Goal: Information Seeking & Learning: Learn about a topic

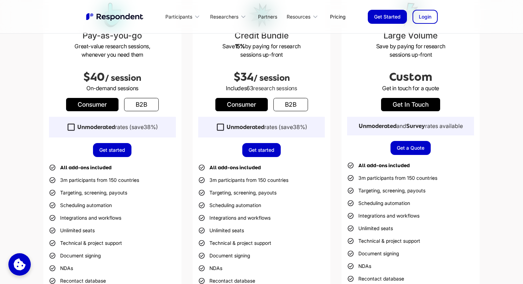
scroll to position [230, 0]
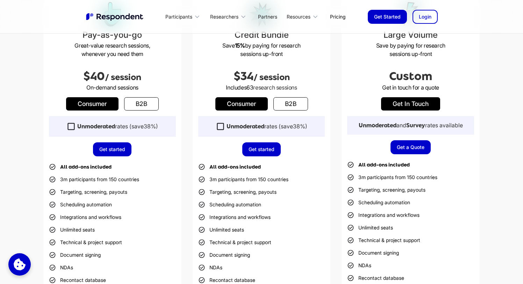
click at [218, 128] on icon at bounding box center [220, 126] width 9 height 9
click at [70, 123] on icon at bounding box center [71, 126] width 7 height 7
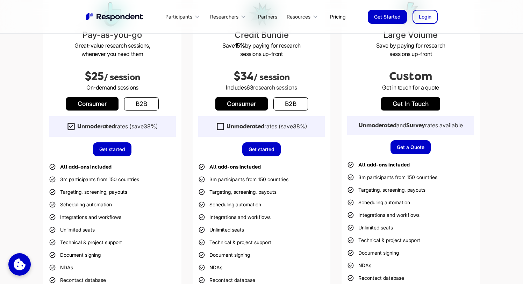
click at [70, 125] on icon at bounding box center [70, 126] width 9 height 9
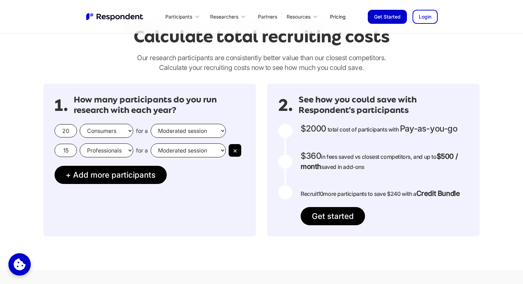
scroll to position [590, 0]
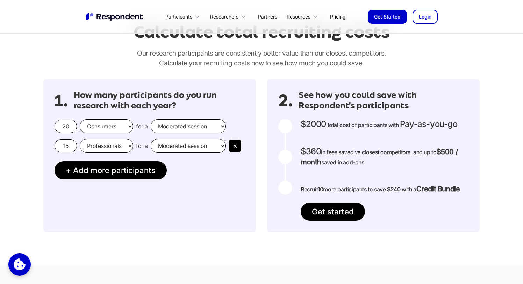
drag, startPoint x: 70, startPoint y: 147, endPoint x: 59, endPoint y: 147, distance: 10.8
click at [59, 147] on input "15" at bounding box center [66, 145] width 22 height 13
type input "0"
drag, startPoint x: 68, startPoint y: 126, endPoint x: 49, endPoint y: 126, distance: 19.2
click at [49, 126] on div "1. How many participants do you run research with each year? 20 Consumers Profe…" at bounding box center [149, 155] width 213 height 153
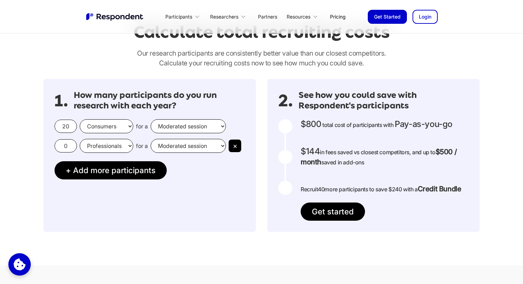
type input "8"
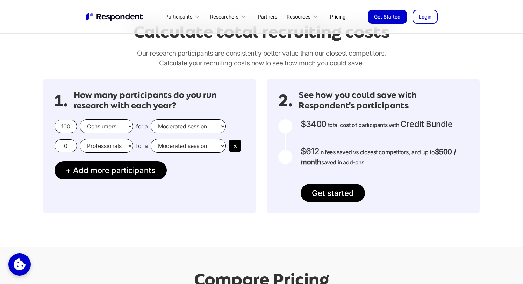
type input "100"
click at [207, 184] on div "1. How many participants do you run research with each year? 100 Consumers Prof…" at bounding box center [149, 146] width 213 height 134
click at [66, 146] on input "0" at bounding box center [66, 145] width 22 height 13
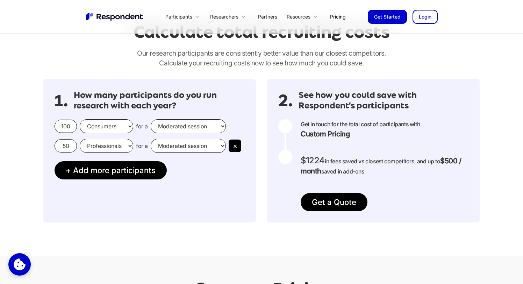
type input "50"
click at [209, 140] on select "Moderated session Unmoderated session" at bounding box center [188, 146] width 75 height 14
select select "unmoderated"
click at [151, 139] on select "Moderated session Unmoderated session" at bounding box center [188, 146] width 75 height 14
click at [215, 191] on div "1. How many participants do you run research with each year? 100 Consumers Prof…" at bounding box center [149, 150] width 213 height 143
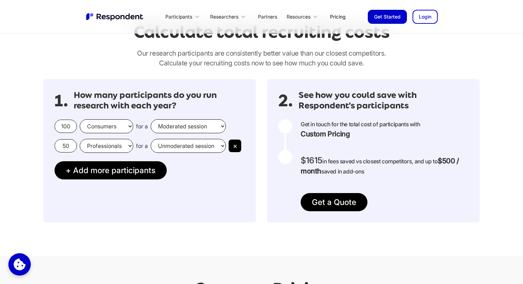
click at [228, 175] on div "1. How many participants do you run research with each year? 100 Consumers Prof…" at bounding box center [149, 150] width 213 height 143
click at [238, 146] on button "×" at bounding box center [235, 146] width 13 height 13
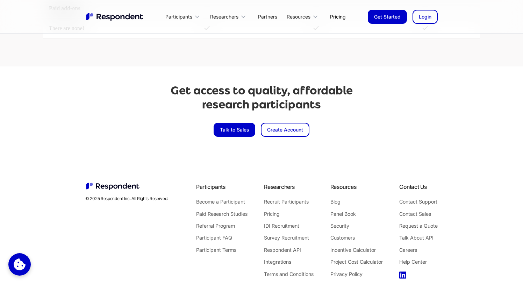
scroll to position [1571, 0]
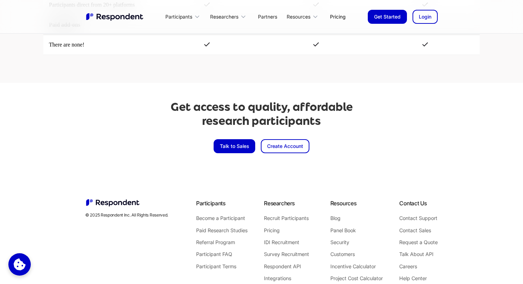
click at [238, 147] on link "Talk to Sales" at bounding box center [235, 146] width 42 height 14
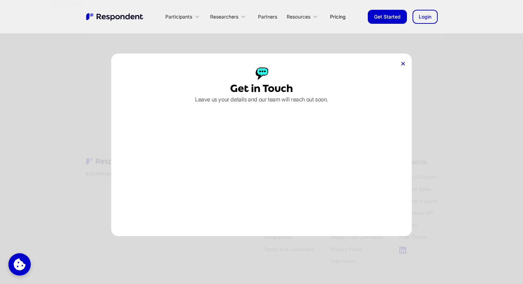
scroll to position [1622, 0]
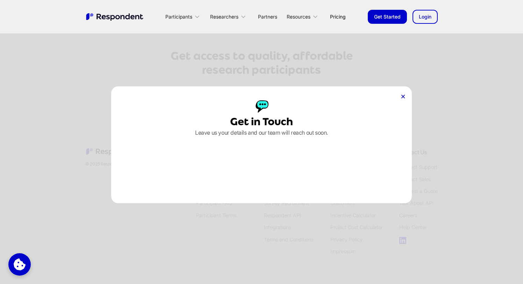
click at [404, 96] on icon at bounding box center [403, 96] width 3 height 3
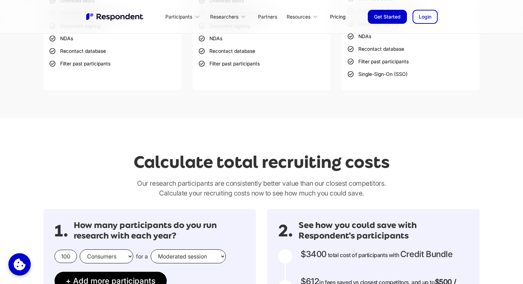
scroll to position [454, 0]
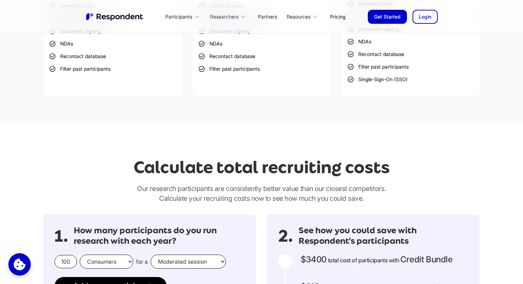
click at [234, 18] on div "Researchers" at bounding box center [224, 16] width 28 height 7
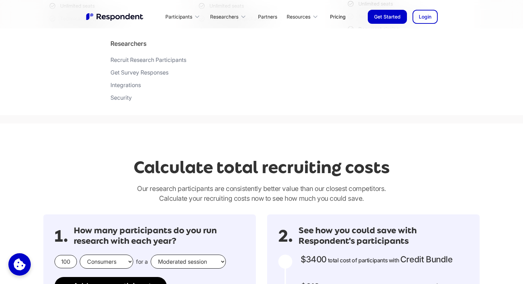
click at [128, 84] on div "Integrations" at bounding box center [126, 85] width 30 height 7
